Goal: Check status: Check status

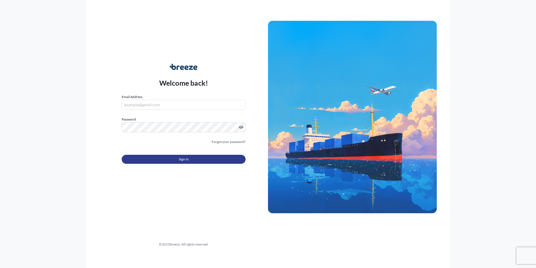
type input "[PERSON_NAME][EMAIL_ADDRESS][DOMAIN_NAME]"
click at [200, 155] on button "Sign In" at bounding box center [184, 159] width 124 height 9
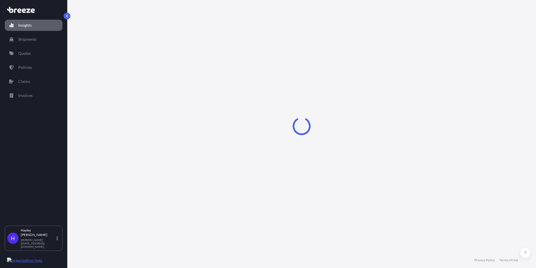
select select "2025"
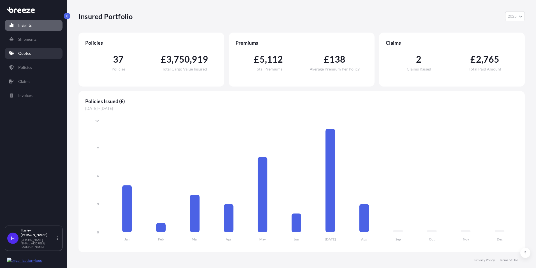
click at [28, 53] on p "Quotes" at bounding box center [24, 53] width 13 height 6
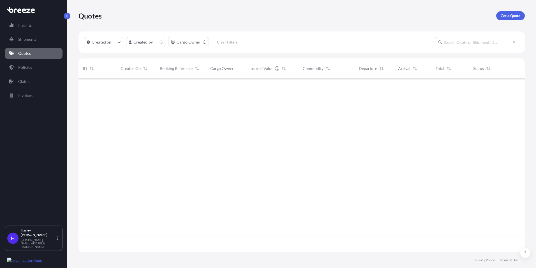
scroll to position [172, 442]
click at [44, 67] on link "Policies" at bounding box center [34, 67] width 58 height 11
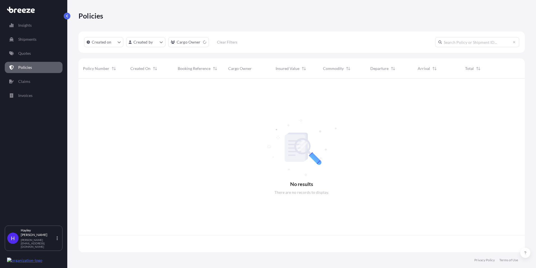
scroll to position [172, 442]
click at [477, 43] on input "text" at bounding box center [477, 42] width 84 height 10
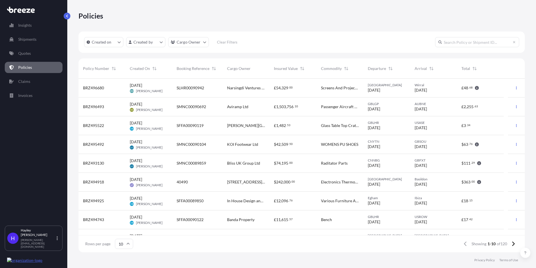
click at [476, 44] on input "text" at bounding box center [477, 42] width 84 height 10
paste input "BRZ493049"
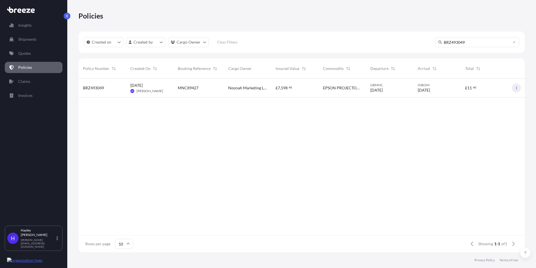
type input "BRZ493049"
click at [515, 88] on icon "button" at bounding box center [516, 87] width 3 height 3
click at [496, 91] on p "Duplicate quote" at bounding box center [486, 89] width 28 height 6
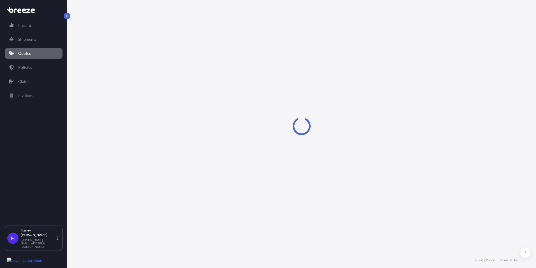
select select "Road"
select select "Air"
select select "Road"
select select "1"
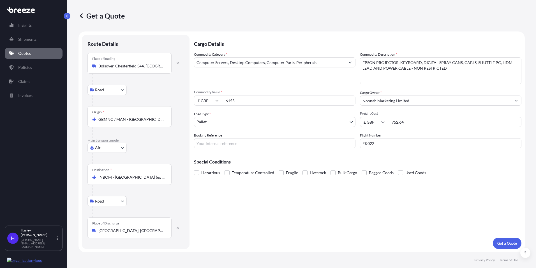
drag, startPoint x: 403, startPoint y: 117, endPoint x: 365, endPoint y: 111, distance: 38.9
click at [365, 112] on div "Freight Cost £ GBP 752.64" at bounding box center [441, 119] width 162 height 16
paste input "1314.75"
type input "1314.75"
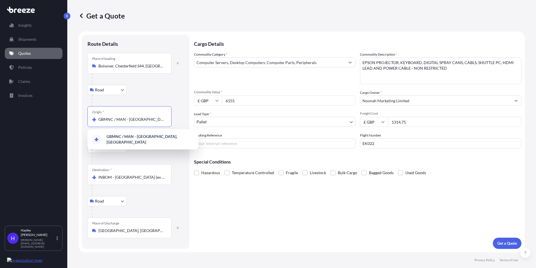
drag, startPoint x: 125, startPoint y: 120, endPoint x: 125, endPoint y: 123, distance: 3.1
click at [125, 123] on div "Origin * GBMNC / [GEOGRAPHIC_DATA] - [GEOGRAPHIC_DATA], [GEOGRAPHIC_DATA]" at bounding box center [129, 116] width 84 height 21
click at [125, 122] on input "GBMNC / MAN - [GEOGRAPHIC_DATA], [GEOGRAPHIC_DATA]" at bounding box center [131, 119] width 66 height 6
drag, startPoint x: 98, startPoint y: 118, endPoint x: 192, endPoint y: 123, distance: 94.0
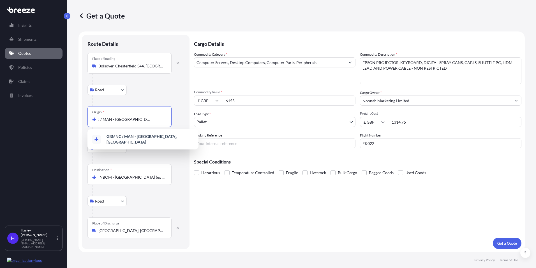
click at [192, 123] on form "Route Details Place of loading [GEOGRAPHIC_DATA] Road Road Rail Origin * GBMNC …" at bounding box center [302, 141] width 446 height 220
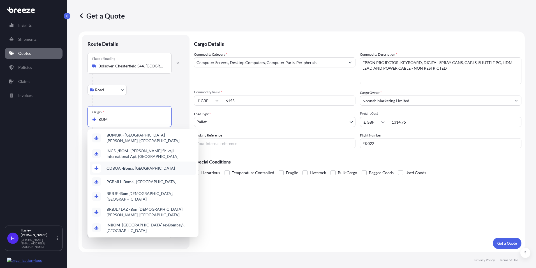
scroll to position [34, 0]
click at [128, 221] on span "IN BOM - [GEOGRAPHIC_DATA] (ex [GEOGRAPHIC_DATA]), [GEOGRAPHIC_DATA]" at bounding box center [150, 226] width 87 height 11
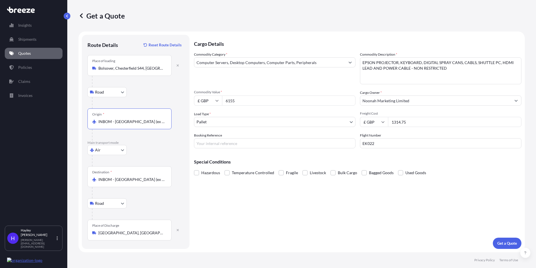
type input "INBOM - [GEOGRAPHIC_DATA] (ex [GEOGRAPHIC_DATA]), [GEOGRAPHIC_DATA]"
drag, startPoint x: 166, startPoint y: 179, endPoint x: 81, endPoint y: 174, distance: 84.8
click at [81, 174] on form "Route Details Reset Route Details Place of loading [GEOGRAPHIC_DATA] Road Road …" at bounding box center [302, 141] width 446 height 220
drag, startPoint x: 81, startPoint y: 174, endPoint x: 162, endPoint y: 177, distance: 80.3
click at [162, 174] on div "Destination * INBOM - [GEOGRAPHIC_DATA] (ex [GEOGRAPHIC_DATA]), [GEOGRAPHIC_DAT…" at bounding box center [129, 176] width 84 height 21
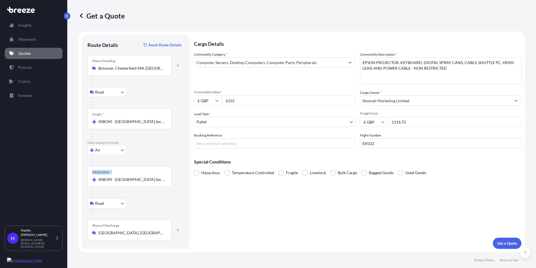
click at [162, 176] on input "INBOM - [GEOGRAPHIC_DATA] (ex [GEOGRAPHIC_DATA]), [GEOGRAPHIC_DATA]" at bounding box center [131, 179] width 66 height 6
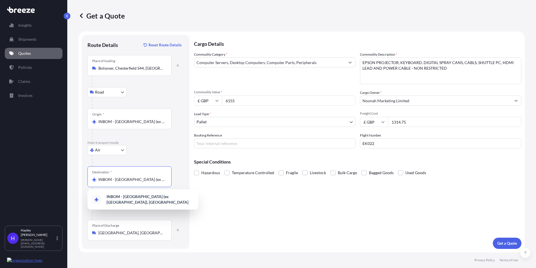
click at [162, 177] on input "INBOM - [GEOGRAPHIC_DATA] (ex [GEOGRAPHIC_DATA]), [GEOGRAPHIC_DATA]" at bounding box center [131, 179] width 66 height 6
drag, startPoint x: 162, startPoint y: 177, endPoint x: 99, endPoint y: 177, distance: 62.3
click at [99, 177] on input "INBOM - [GEOGRAPHIC_DATA] (ex [GEOGRAPHIC_DATA]), [GEOGRAPHIC_DATA]" at bounding box center [131, 179] width 66 height 6
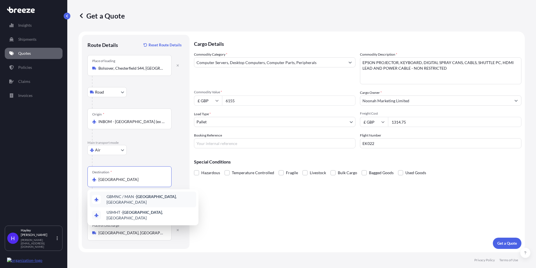
click at [127, 198] on span "GBMNC / MAN - [GEOGRAPHIC_DATA] , [GEOGRAPHIC_DATA]" at bounding box center [150, 198] width 87 height 11
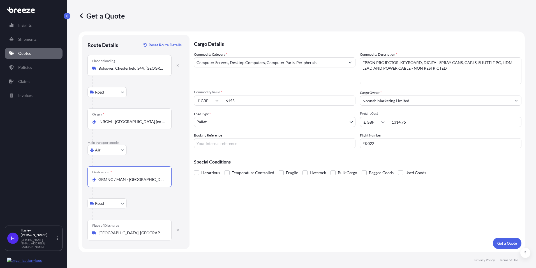
type input "GBMNC / MAN - [GEOGRAPHIC_DATA], [GEOGRAPHIC_DATA]"
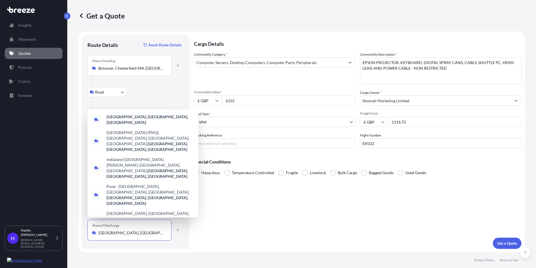
drag, startPoint x: 146, startPoint y: 232, endPoint x: 85, endPoint y: 233, distance: 61.7
click at [85, 233] on div "Route Details Reset Route Details Place of loading [GEOGRAPHIC_DATA] Rail Origi…" at bounding box center [136, 142] width 108 height 214
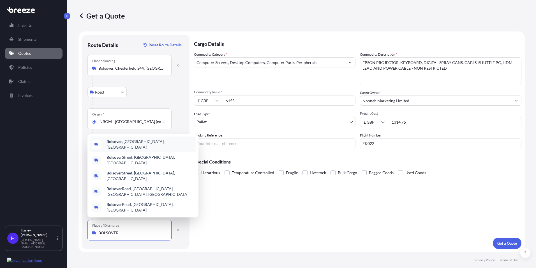
click at [147, 150] on span "Bolsover , [GEOGRAPHIC_DATA], [GEOGRAPHIC_DATA]" at bounding box center [150, 144] width 87 height 11
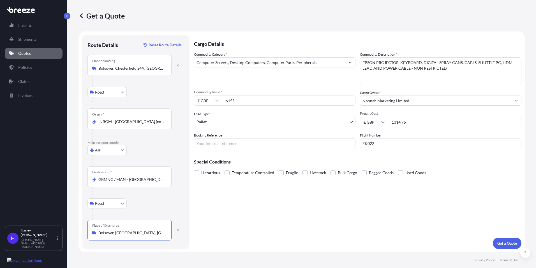
type input "Bolsover, [GEOGRAPHIC_DATA], [GEOGRAPHIC_DATA]"
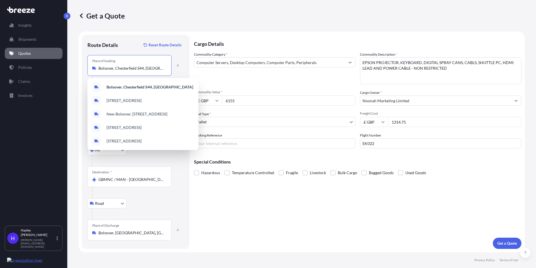
drag, startPoint x: 155, startPoint y: 68, endPoint x: 98, endPoint y: 63, distance: 57.9
click at [98, 63] on div "Place of loading [GEOGRAPHIC_DATA], [GEOGRAPHIC_DATA] S44, [GEOGRAPHIC_DATA]" at bounding box center [129, 65] width 84 height 21
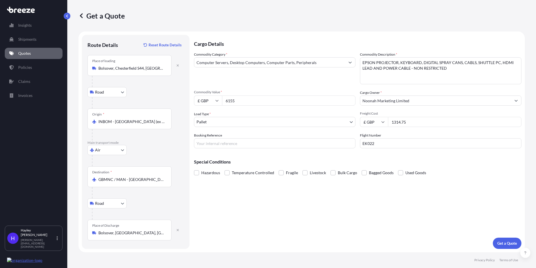
click at [154, 67] on input "Bolsover, Chesterfield S44, [GEOGRAPHIC_DATA]" at bounding box center [131, 68] width 66 height 6
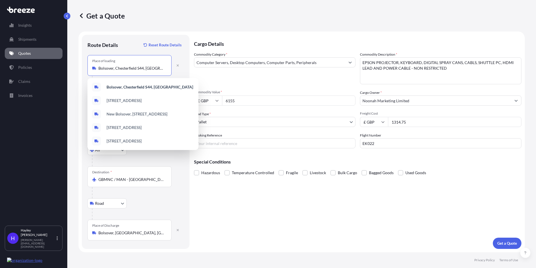
drag, startPoint x: 154, startPoint y: 67, endPoint x: 105, endPoint y: 63, distance: 48.6
click at [105, 63] on div "Place of loading [GEOGRAPHIC_DATA], [GEOGRAPHIC_DATA] S44, [GEOGRAPHIC_DATA]" at bounding box center [129, 65] width 84 height 21
click at [105, 65] on input "Bolsover, Chesterfield S44, [GEOGRAPHIC_DATA]" at bounding box center [131, 68] width 66 height 6
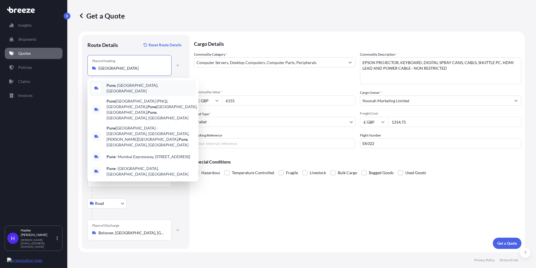
click at [117, 85] on span "[GEOGRAPHIC_DATA] , [GEOGRAPHIC_DATA], [GEOGRAPHIC_DATA]" at bounding box center [150, 87] width 87 height 11
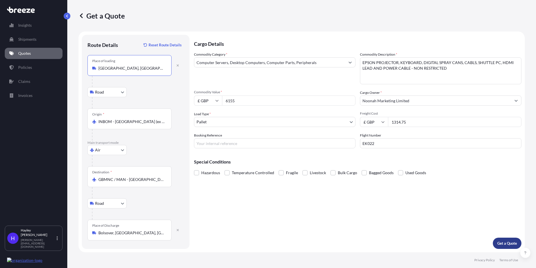
type input "[GEOGRAPHIC_DATA], [GEOGRAPHIC_DATA], [GEOGRAPHIC_DATA]"
click at [514, 243] on p "Get a Quote" at bounding box center [507, 243] width 20 height 6
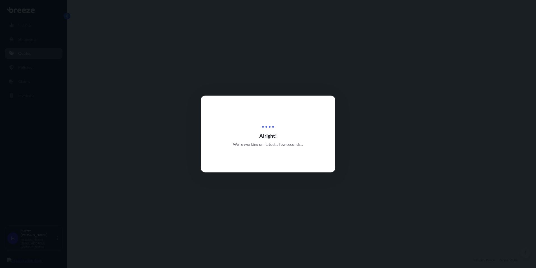
select select "Road"
select select "Air"
select select "Road"
select select "1"
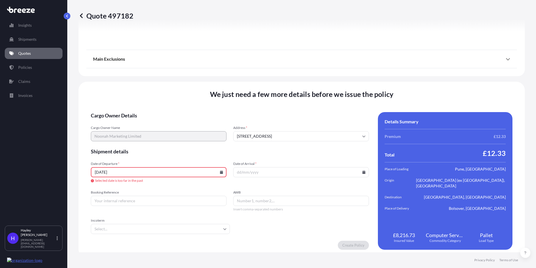
scroll to position [746, 0]
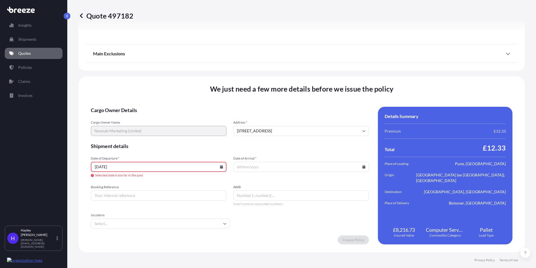
click at [151, 167] on input "[DATE]" at bounding box center [159, 167] width 136 height 10
click at [222, 167] on icon at bounding box center [221, 166] width 3 height 3
click at [198, 71] on button at bounding box center [196, 72] width 9 height 9
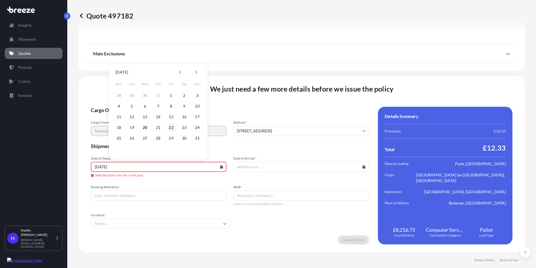
drag, startPoint x: 172, startPoint y: 126, endPoint x: 522, endPoint y: 158, distance: 351.1
click at [172, 126] on button "22" at bounding box center [171, 127] width 9 height 9
type input "[DATE]"
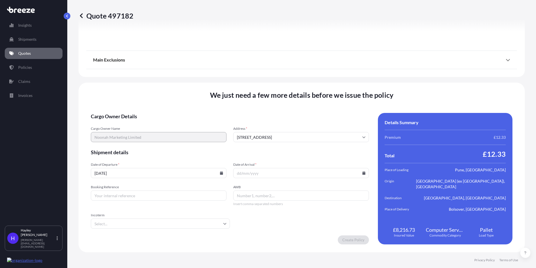
scroll to position [734, 0]
click at [162, 170] on input "[DATE]" at bounding box center [159, 173] width 136 height 10
click at [285, 169] on input "Date of Arrival *" at bounding box center [301, 173] width 136 height 10
click at [361, 175] on input "Date of Arrival *" at bounding box center [301, 173] width 136 height 10
click at [363, 172] on icon at bounding box center [364, 172] width 3 height 3
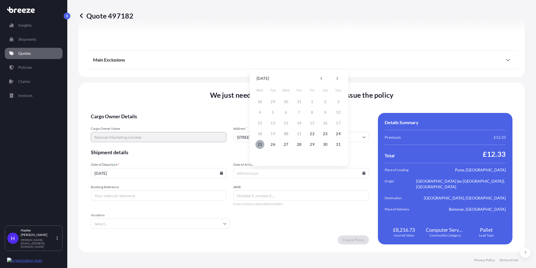
click at [262, 146] on button "25" at bounding box center [259, 144] width 9 height 9
type input "[DATE]"
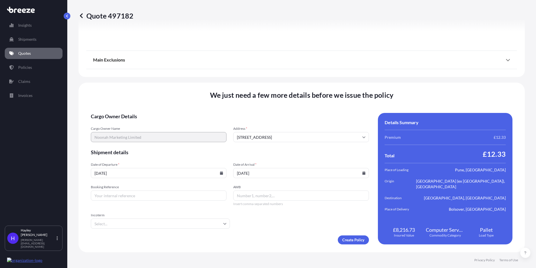
click at [117, 198] on input "Booking Reference" at bounding box center [159, 195] width 136 height 10
click at [100, 195] on input "Booking Reference" at bounding box center [159, 195] width 136 height 10
paste input "SMNC00090626"
type input "SMNC00090626"
click at [278, 198] on input "AWB" at bounding box center [301, 195] width 136 height 10
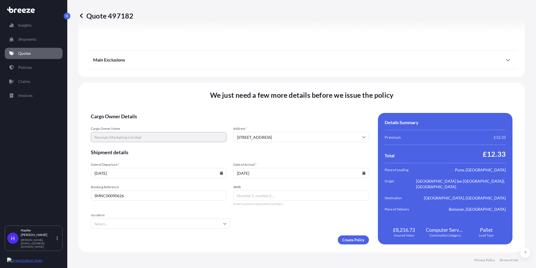
click at [264, 193] on input "AWB" at bounding box center [301, 195] width 136 height 10
paste input "50404491"
type input "60750404491"
click at [193, 227] on input "Incoterm" at bounding box center [160, 223] width 139 height 10
type input "EXW"
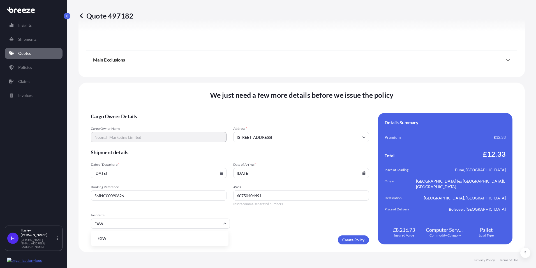
click at [157, 239] on li "EXW" at bounding box center [159, 238] width 133 height 11
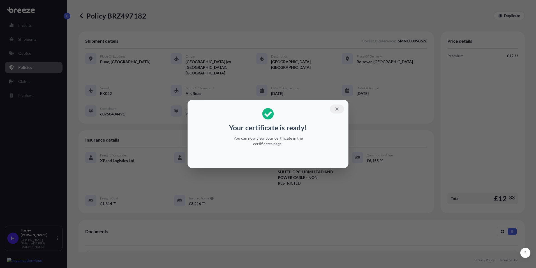
click at [335, 108] on icon "button" at bounding box center [337, 108] width 5 height 5
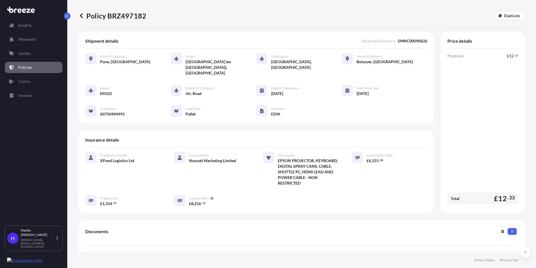
click at [248, 177] on div "Freight Forwarder XPand Logistics Ltd Cargo Owner Noonah Marketing Limited Comm…" at bounding box center [256, 179] width 342 height 54
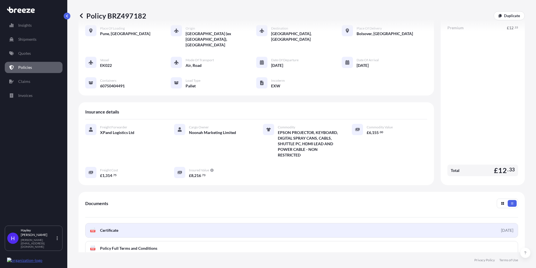
click at [118, 227] on span "Certificate" at bounding box center [109, 230] width 18 height 6
